Goal: Information Seeking & Learning: Learn about a topic

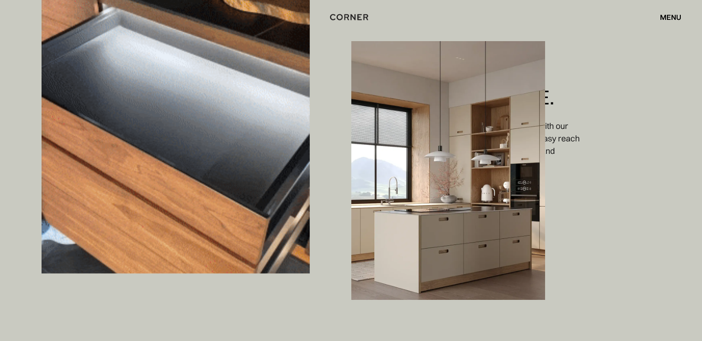
scroll to position [2447, 0]
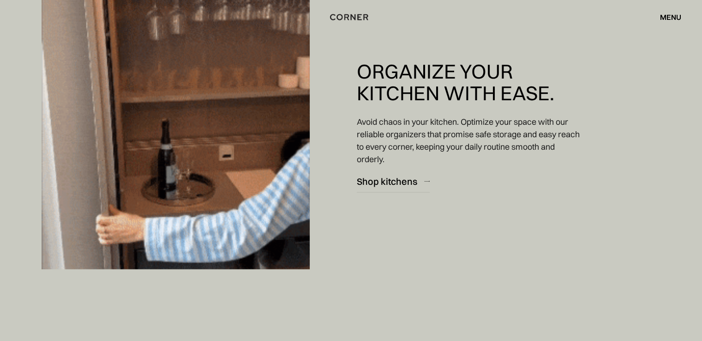
click at [667, 16] on div "menu" at bounding box center [670, 16] width 21 height 7
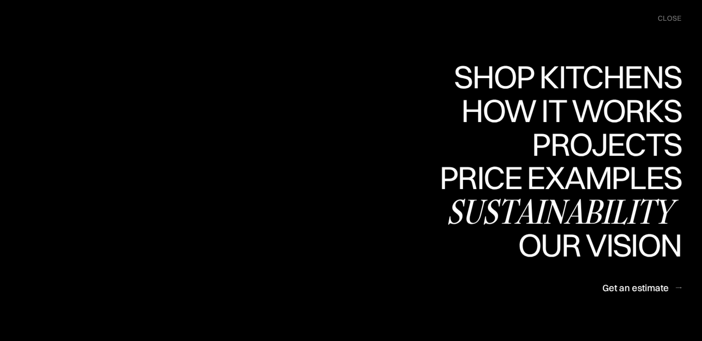
scroll to position [3047, 0]
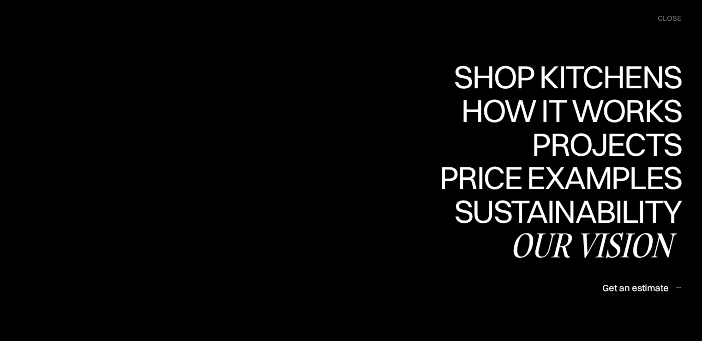
click at [0, 0] on div "Our vision" at bounding box center [0, 0] width 0 height 0
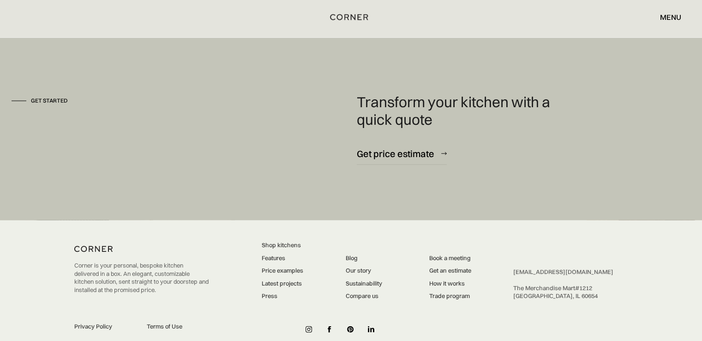
scroll to position [2449, 0]
click at [328, 325] on img at bounding box center [330, 328] width 4 height 6
click at [330, 325] on img at bounding box center [330, 328] width 4 height 6
click at [371, 325] on img at bounding box center [371, 328] width 6 height 6
click at [330, 325] on img at bounding box center [330, 328] width 4 height 6
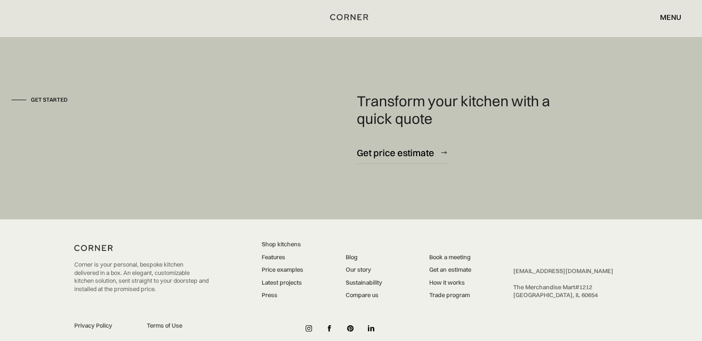
click at [329, 325] on img at bounding box center [330, 328] width 4 height 6
click at [329, 321] on link at bounding box center [330, 328] width 14 height 14
click at [329, 325] on img at bounding box center [330, 328] width 4 height 6
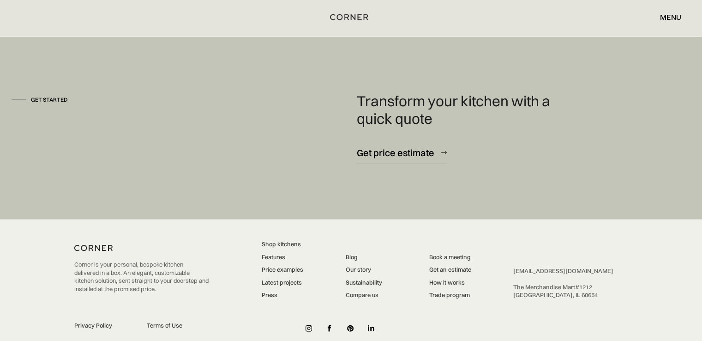
click at [329, 325] on img at bounding box center [330, 328] width 4 height 6
